Goal: Information Seeking & Learning: Learn about a topic

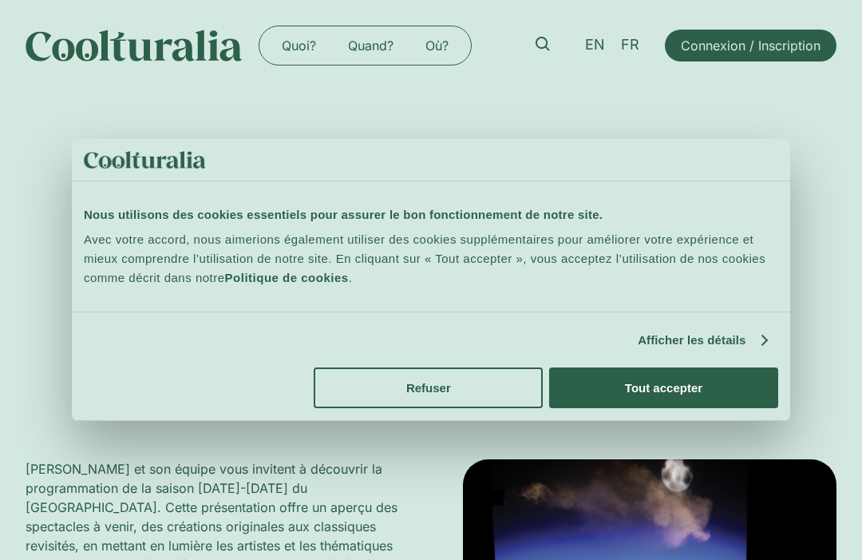
click at [372, 391] on button "Refuser" at bounding box center [428, 387] width 229 height 41
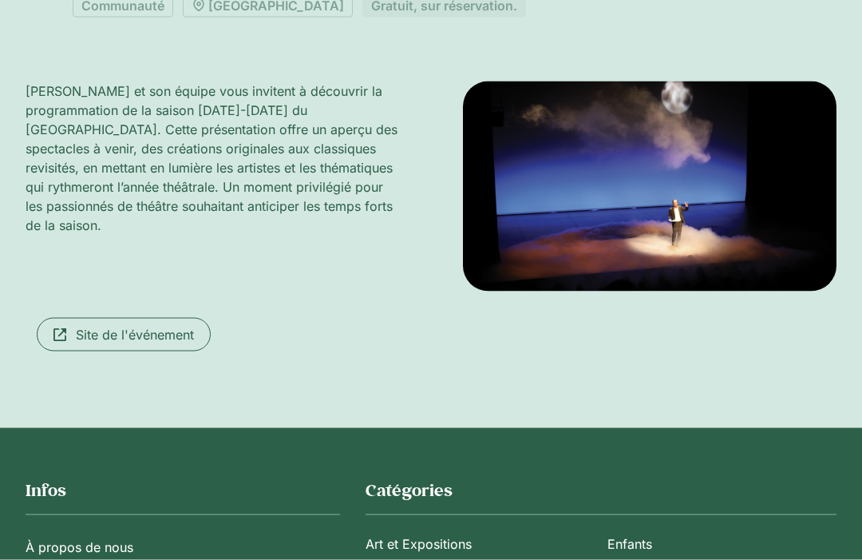
click at [463, 278] on img at bounding box center [650, 186] width 374 height 210
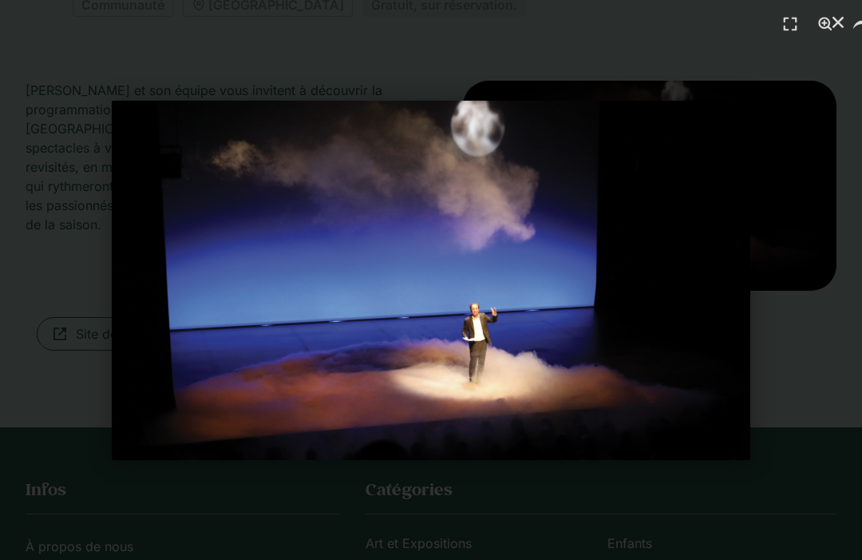
click at [320, 316] on img "1 / 1" at bounding box center [431, 280] width 639 height 359
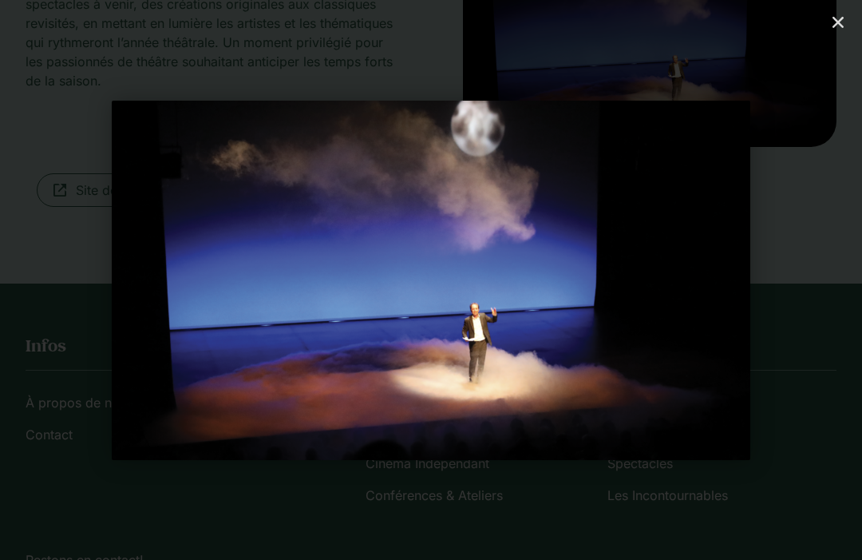
scroll to position [553, 0]
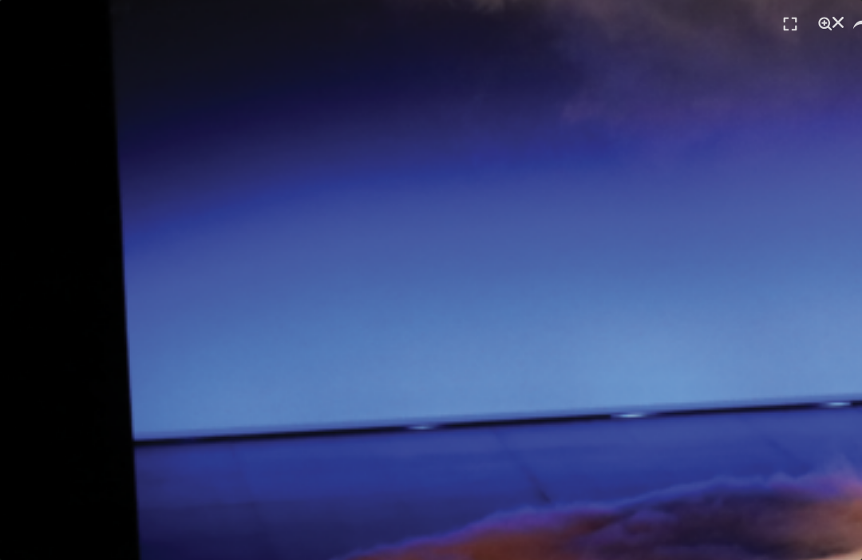
click at [834, 18] on use "Fermer (Esc)" at bounding box center [838, 22] width 11 height 11
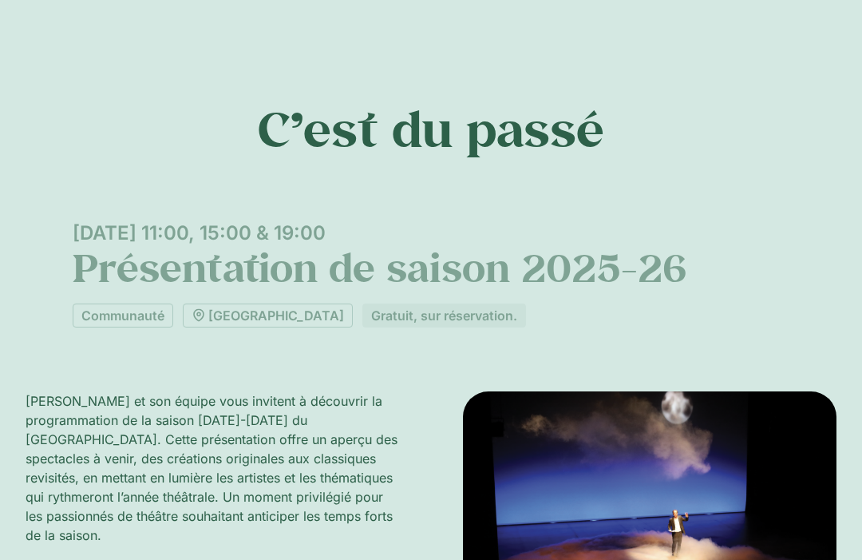
scroll to position [0, 0]
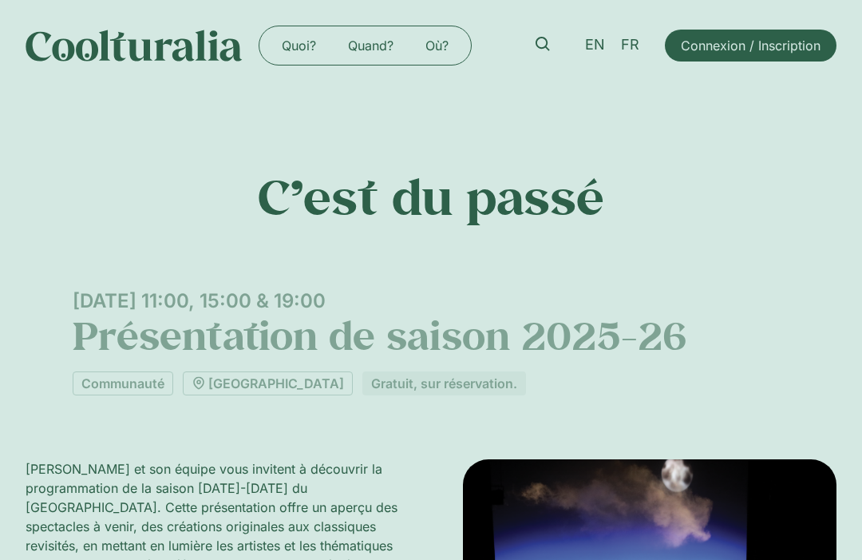
click at [105, 312] on h1 "Présentation de saison 2025-26" at bounding box center [431, 335] width 716 height 46
click at [116, 312] on h1 "Présentation de saison 2025-26" at bounding box center [431, 335] width 716 height 46
click at [135, 317] on div "C’est du passé [DATE] 11:00, 15:00 & 19:00 Présentation de saison 2025-26 Commu…" at bounding box center [431, 448] width 862 height 714
click at [211, 459] on p "[PERSON_NAME] et son équipe vous invitent à découvrir la programmation de la sa…" at bounding box center [213, 535] width 374 height 153
click at [274, 459] on p "[PERSON_NAME] et son équipe vous invitent à découvrir la programmation de la sa…" at bounding box center [213, 535] width 374 height 153
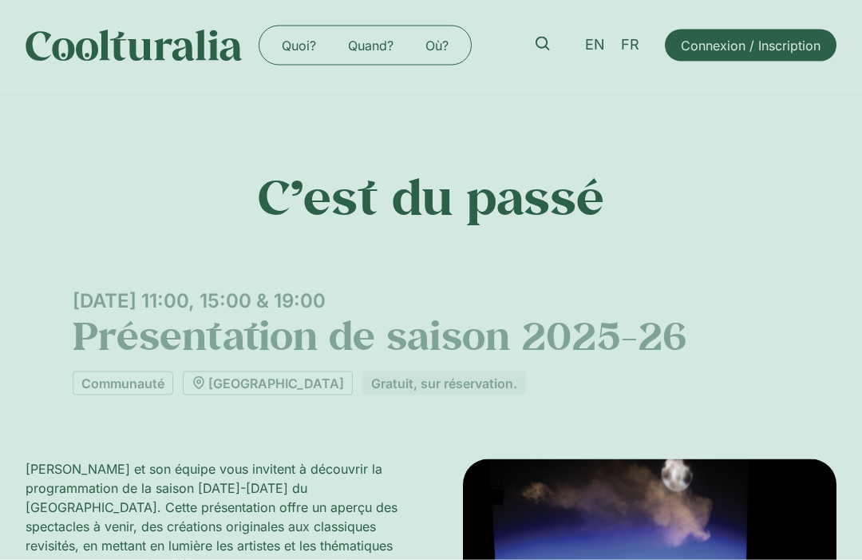
click at [300, 326] on div "C’est du passé [DATE] 11:00, 15:00 & 19:00 Présentation de saison 2025-26 Commu…" at bounding box center [431, 448] width 862 height 714
click at [275, 289] on div "[DATE] 11:00, 15:00 & 19:00" at bounding box center [431, 300] width 716 height 23
click at [240, 118] on div "C’est du passé [DATE] 11:00, 15:00 & 19:00 Présentation de saison 2025-26 Commu…" at bounding box center [431, 448] width 862 height 714
